Goal: Transaction & Acquisition: Download file/media

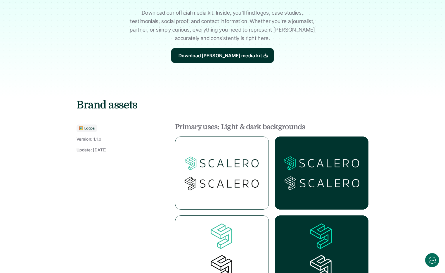
scroll to position [70, 0]
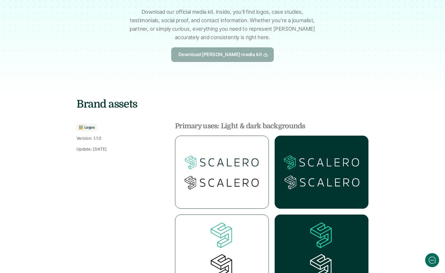
click at [207, 48] on link "Download [PERSON_NAME] media kit" at bounding box center [222, 54] width 103 height 15
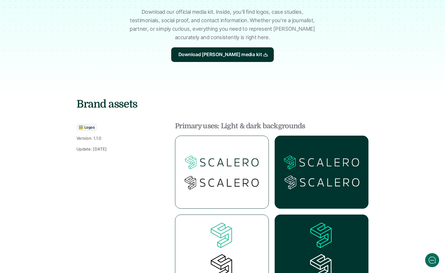
click at [220, 111] on h3 "Brand assets" at bounding box center [223, 104] width 293 height 15
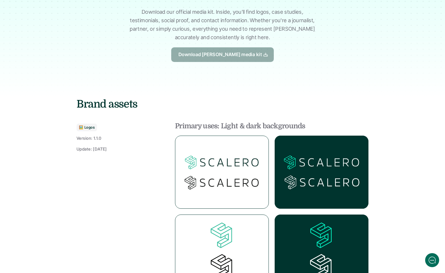
click at [229, 58] on p "Download [PERSON_NAME] media kit" at bounding box center [220, 55] width 83 height 8
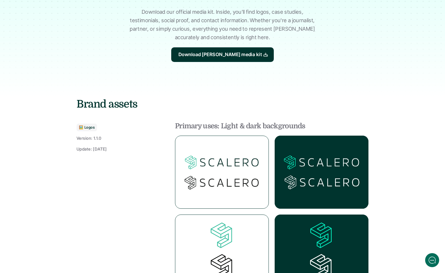
click at [240, 83] on div at bounding box center [222, 22] width 445 height 150
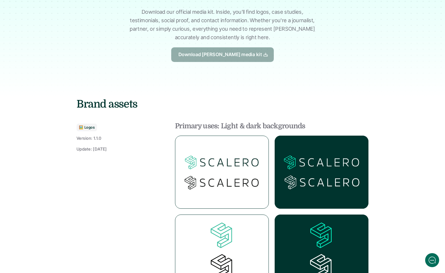
click at [264, 54] on icon at bounding box center [266, 55] width 5 height 6
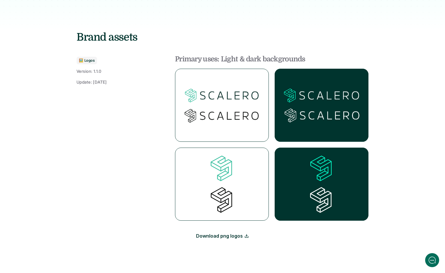
drag, startPoint x: 84, startPoint y: 80, endPoint x: 96, endPoint y: 88, distance: 14.2
click at [85, 80] on p "Update: [DATE]" at bounding box center [92, 82] width 30 height 6
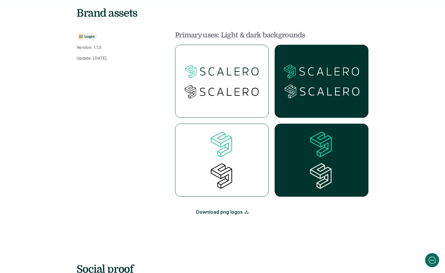
scroll to position [168, 0]
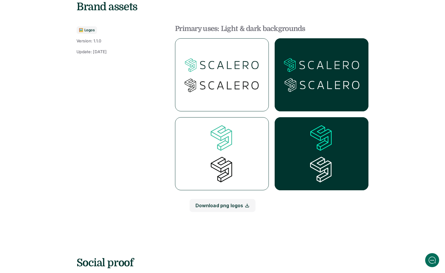
click at [225, 206] on link "Download png logos" at bounding box center [223, 205] width 66 height 13
click at [140, 210] on div "Download png logos" at bounding box center [223, 223] width 293 height 48
